Goal: Task Accomplishment & Management: Manage account settings

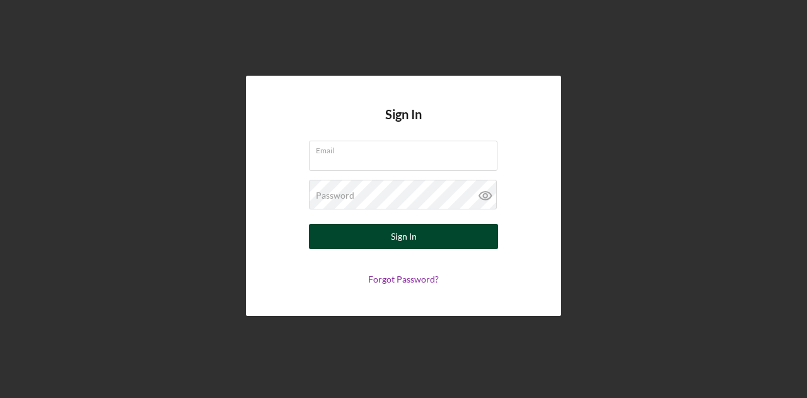
type input "[EMAIL_ADDRESS][DOMAIN_NAME]"
click at [452, 244] on button "Sign In" at bounding box center [403, 236] width 189 height 25
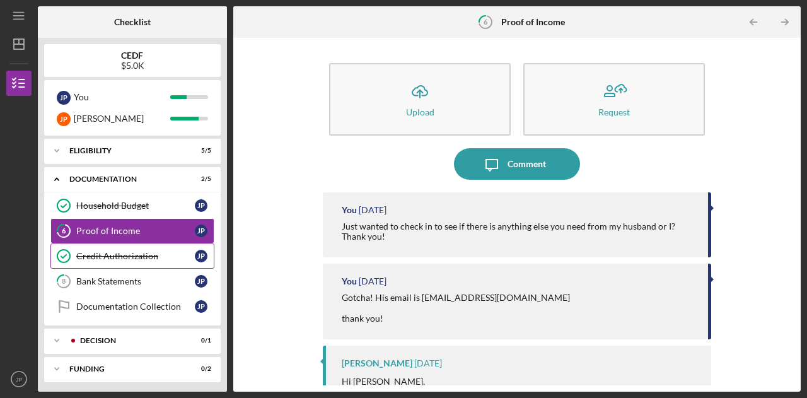
click at [134, 251] on div "Credit Authorization" at bounding box center [135, 256] width 118 height 10
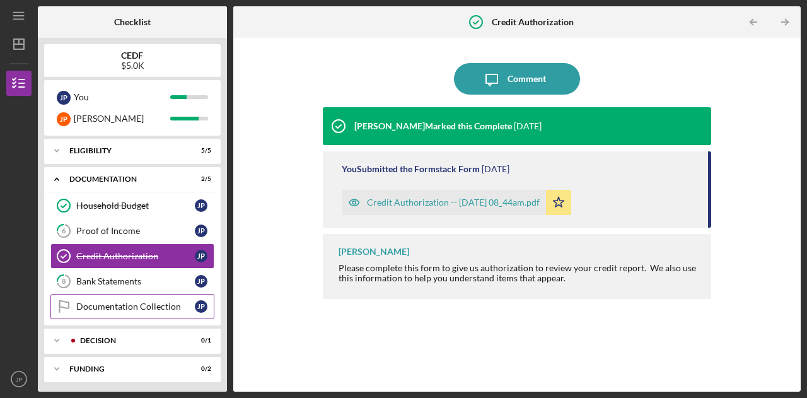
click at [160, 301] on div "Documentation Collection" at bounding box center [135, 306] width 118 height 10
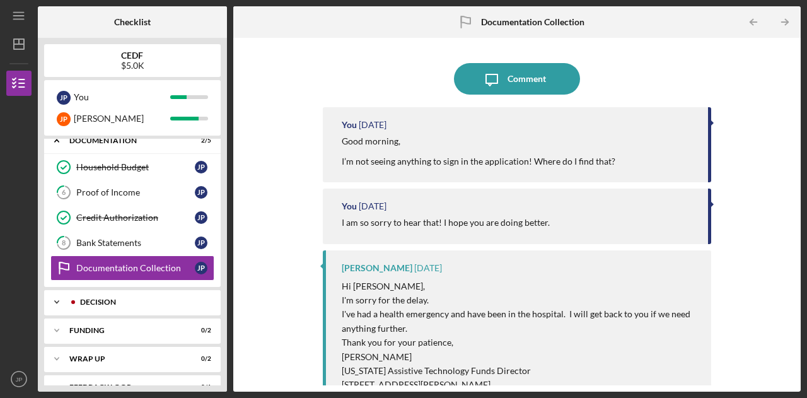
scroll to position [57, 0]
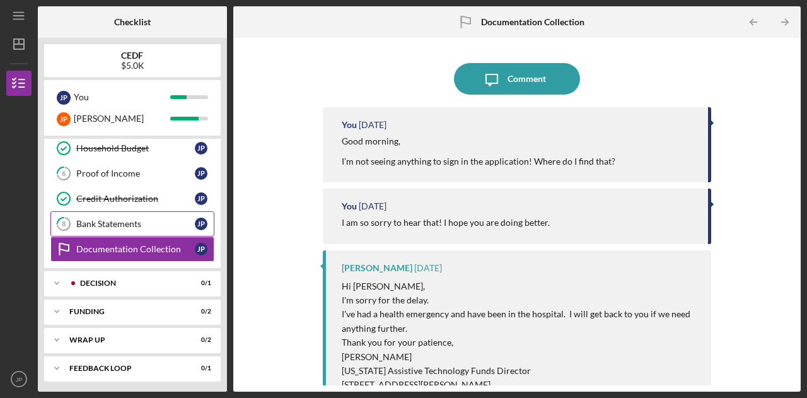
click at [132, 230] on link "8 Bank Statements J P" at bounding box center [132, 223] width 164 height 25
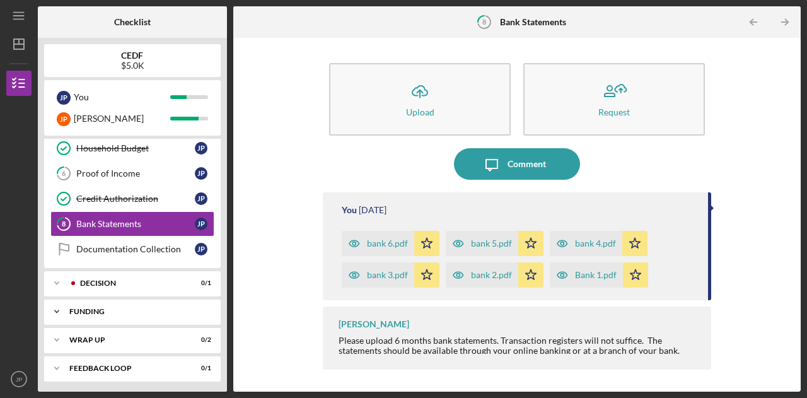
click at [73, 308] on div "Funding" at bounding box center [137, 312] width 136 height 8
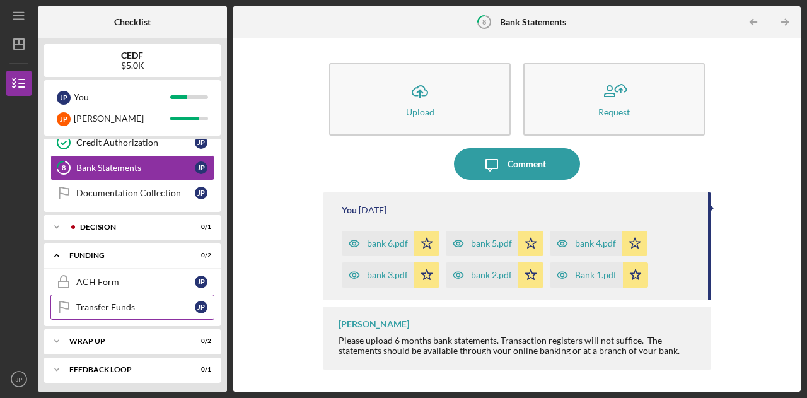
scroll to position [113, 0]
click at [101, 288] on link "ACH Form ACH Form J P" at bounding box center [132, 281] width 164 height 25
